Goal: Information Seeking & Learning: Compare options

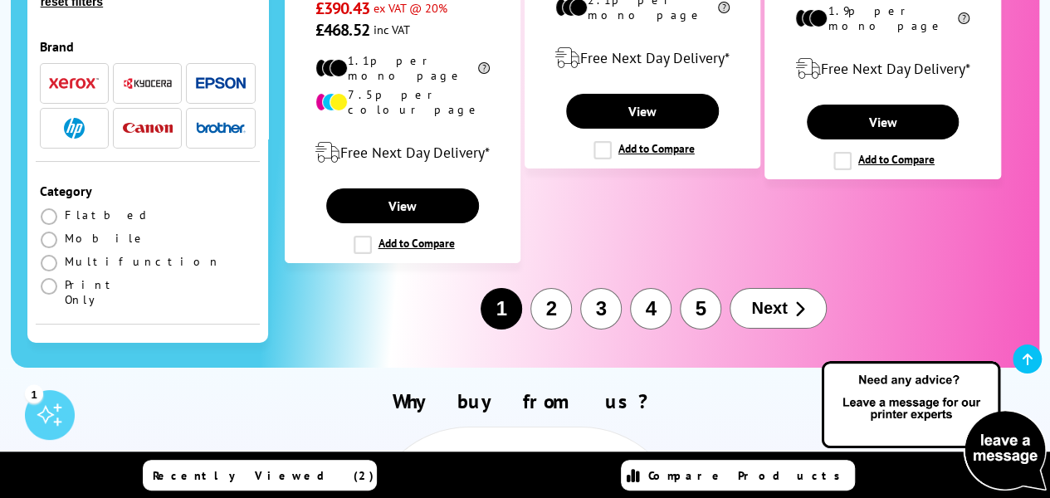
scroll to position [2988, 0]
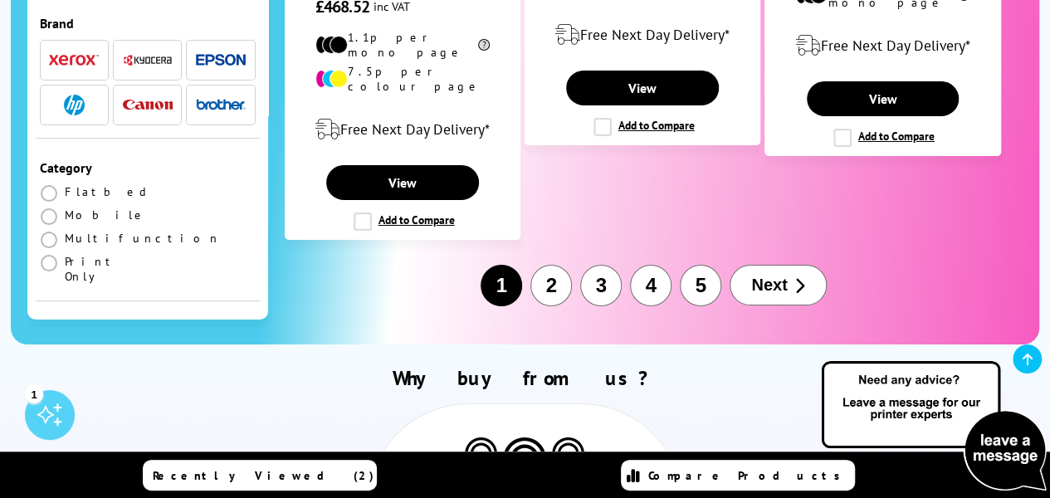
click at [759, 265] on button "Next" at bounding box center [778, 285] width 96 height 41
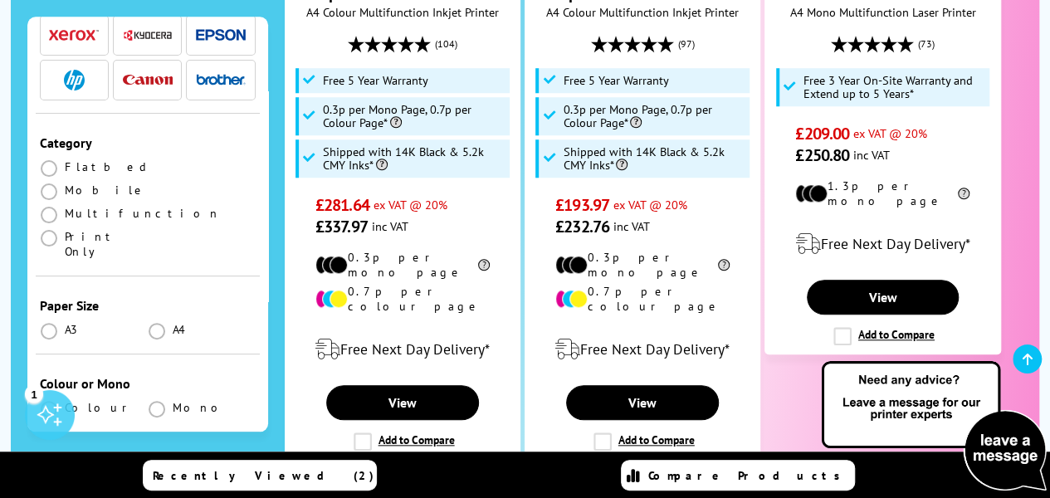
scroll to position [166, 0]
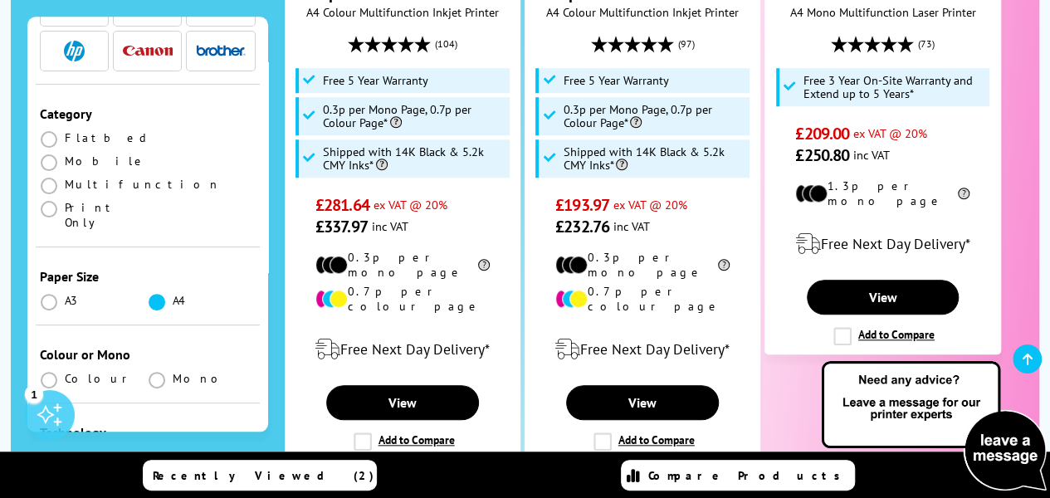
click at [153, 294] on span at bounding box center [157, 302] width 17 height 17
click at [173, 296] on input "radio" at bounding box center [173, 296] width 0 height 0
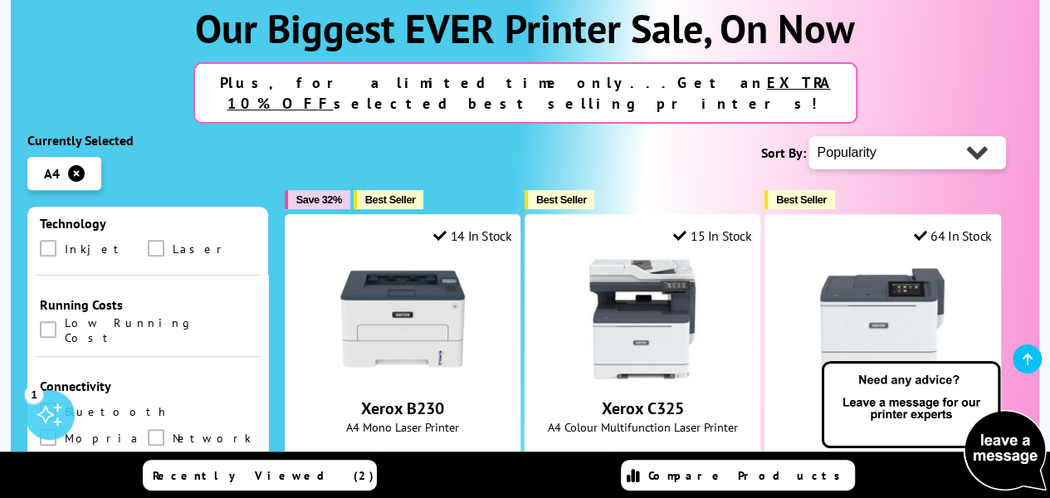
scroll to position [581, 0]
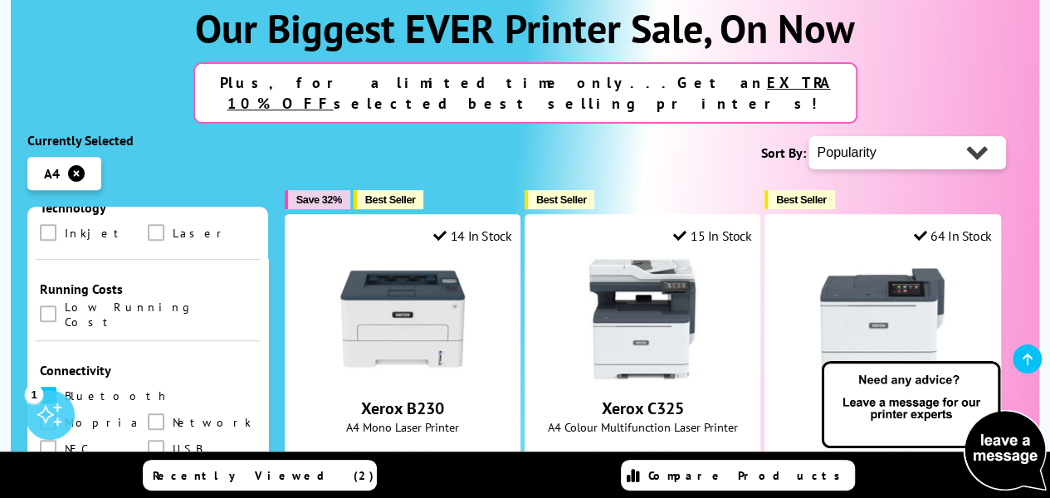
click at [51, 387] on span at bounding box center [48, 395] width 17 height 17
click at [64, 389] on input "checkbox" at bounding box center [64, 389] width 0 height 0
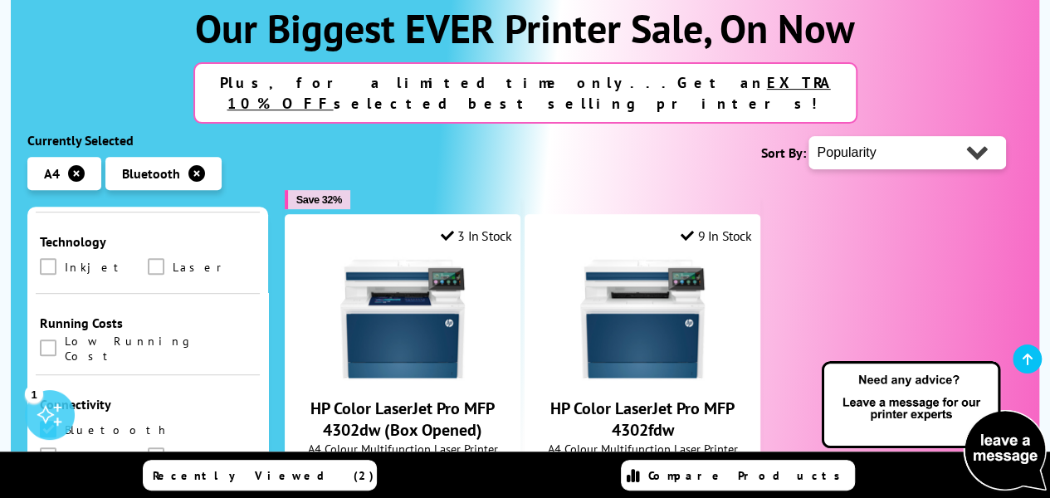
scroll to position [664, 0]
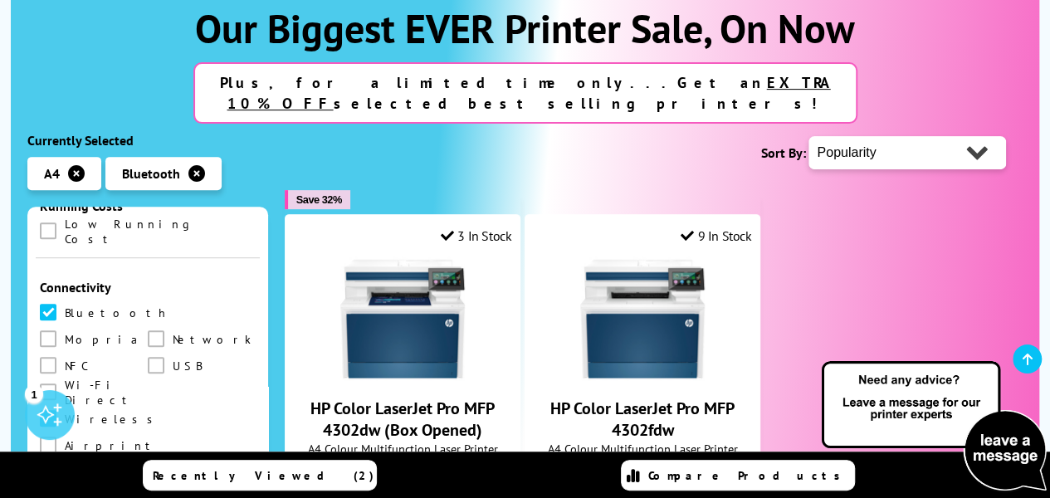
click at [50, 410] on span at bounding box center [48, 418] width 17 height 17
click at [64, 413] on input "checkbox" at bounding box center [64, 413] width 0 height 0
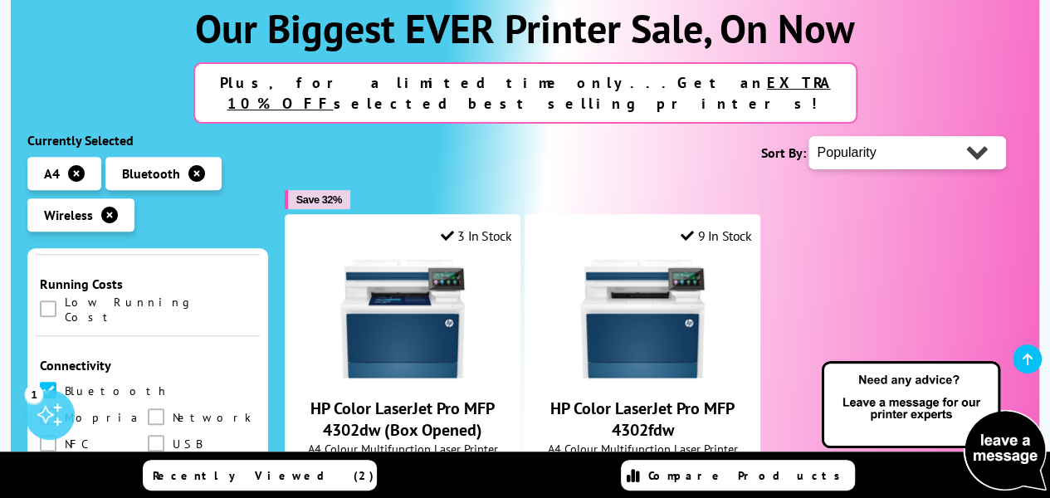
scroll to position [664, 0]
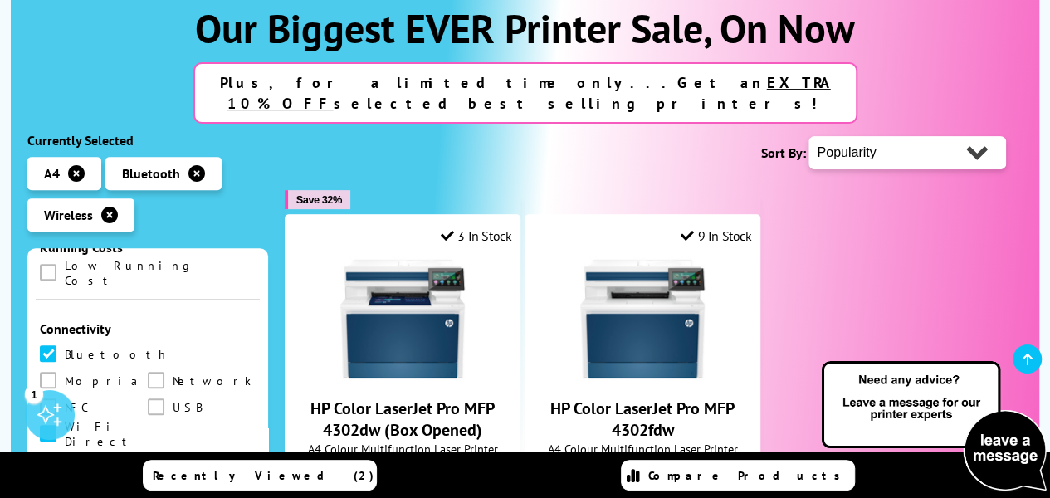
click at [56, 425] on span at bounding box center [48, 433] width 17 height 17
click at [64, 428] on Direct "checkbox" at bounding box center [64, 428] width 0 height 0
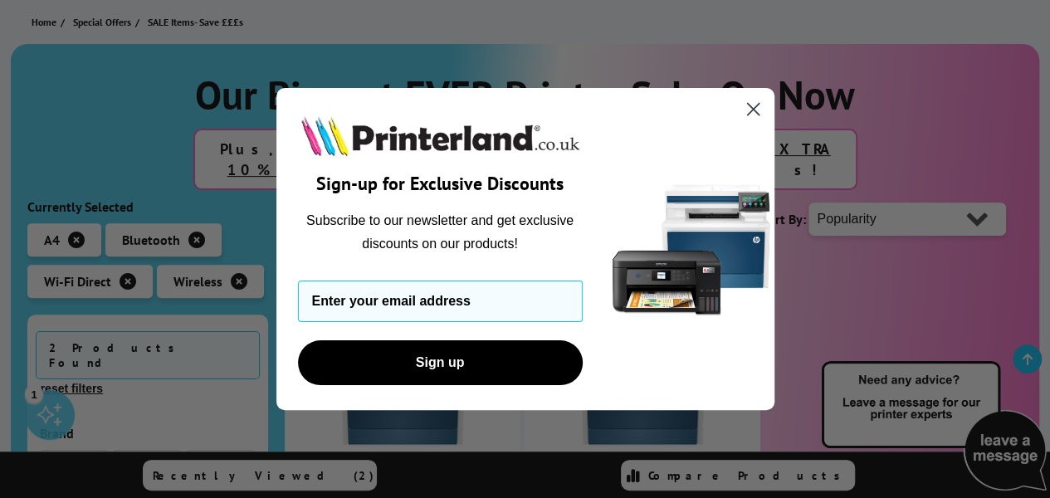
scroll to position [415, 0]
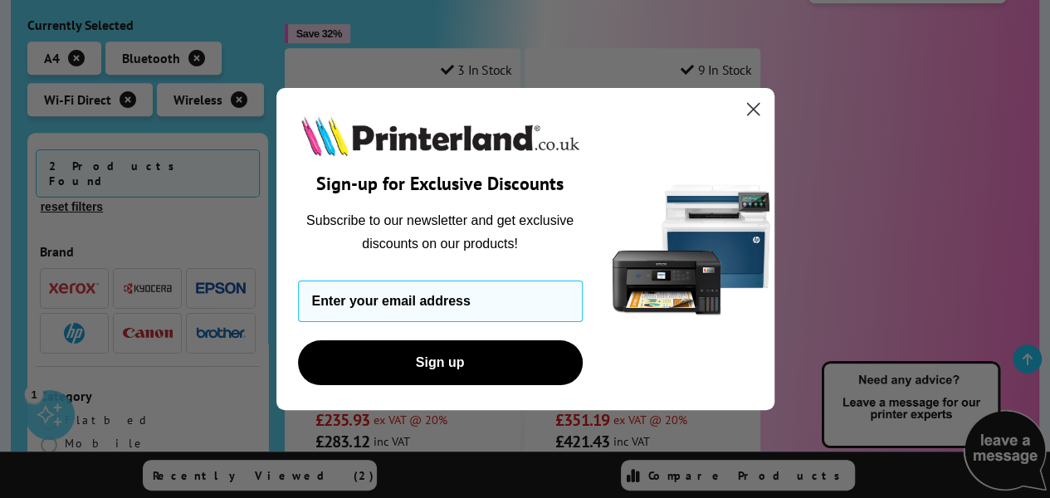
click at [750, 111] on icon "Close dialog" at bounding box center [753, 109] width 12 height 12
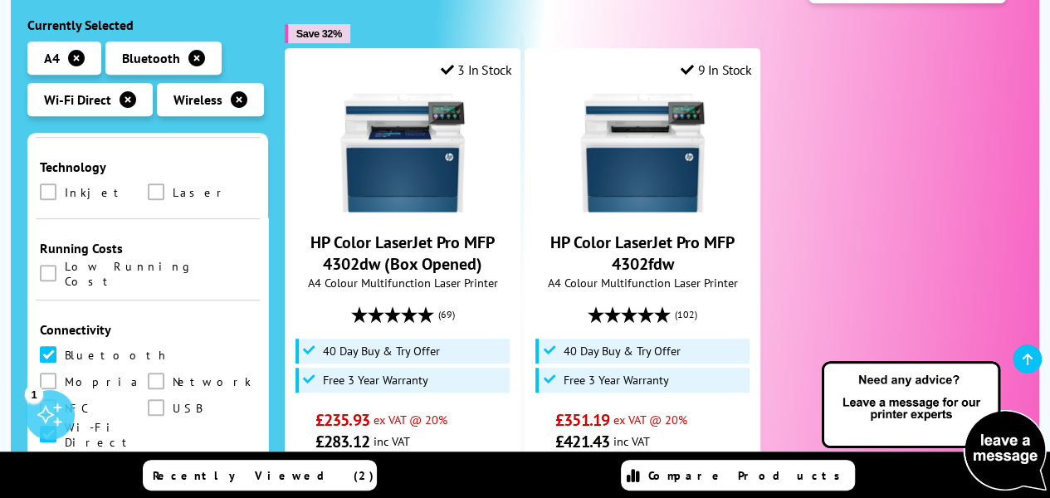
scroll to position [581, 0]
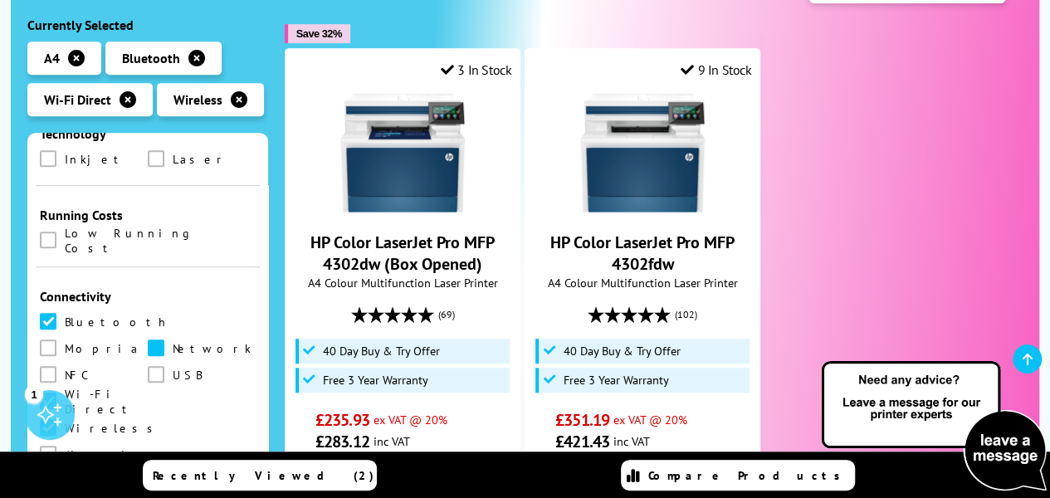
click at [148, 340] on span at bounding box center [156, 348] width 17 height 17
click at [172, 342] on input "checkbox" at bounding box center [172, 342] width 0 height 0
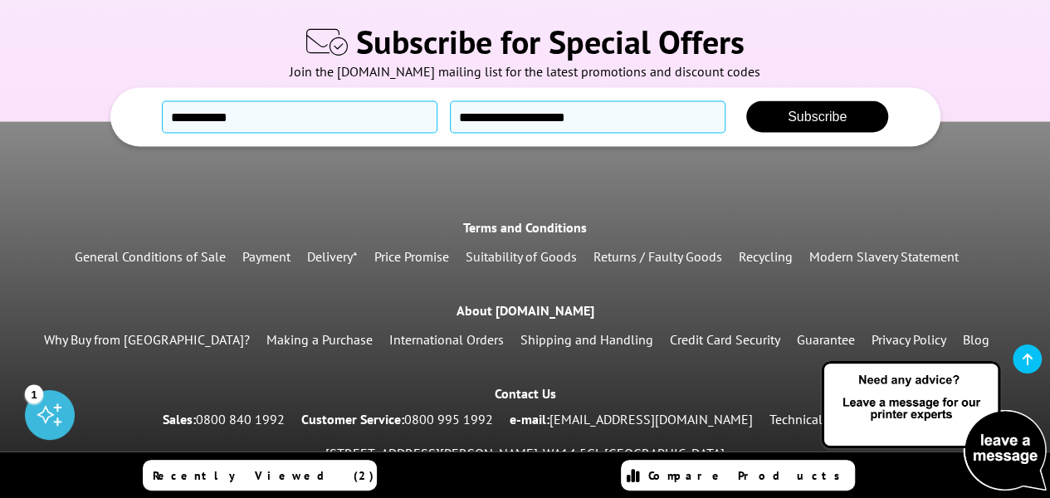
scroll to position [1621, 0]
